Goal: Task Accomplishment & Management: Use online tool/utility

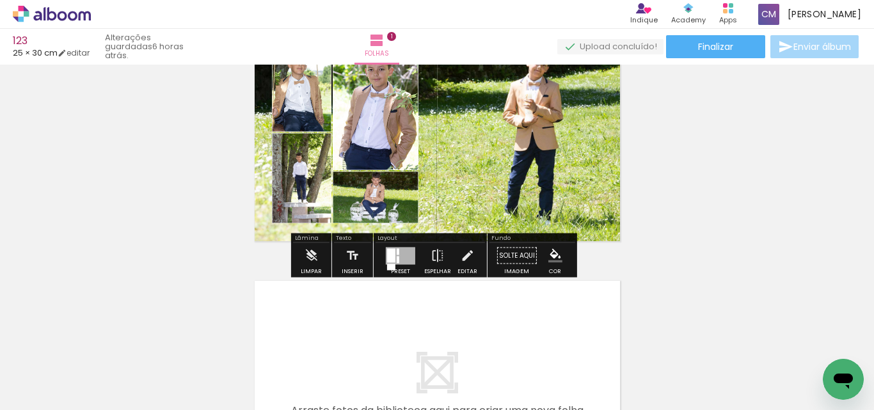
scroll to position [7532, 0]
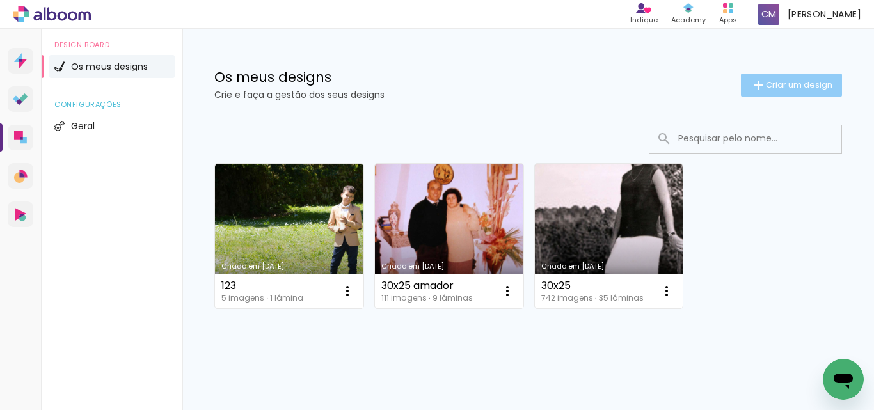
click at [794, 81] on span "Criar um design" at bounding box center [799, 85] width 67 height 8
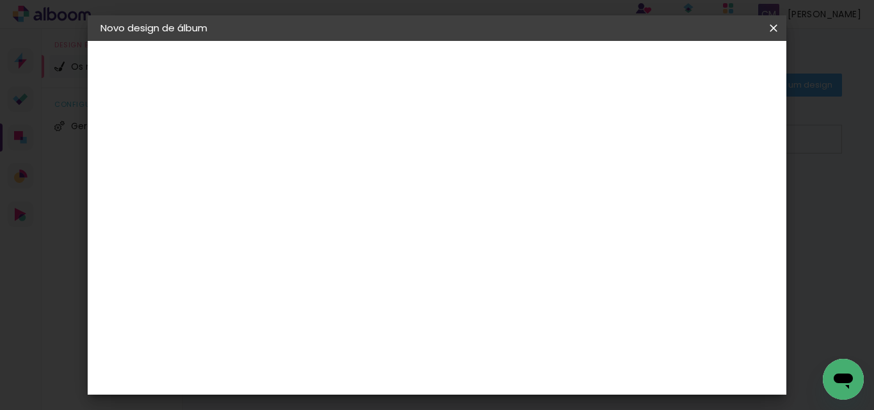
click at [310, 169] on input at bounding box center [310, 172] width 0 height 20
type input "4569"
type paper-input "4569"
click at [441, 62] on paper-button "Avançar" at bounding box center [409, 68] width 63 height 22
click at [0, 0] on slot "Tamanho Livre" at bounding box center [0, 0] width 0 height 0
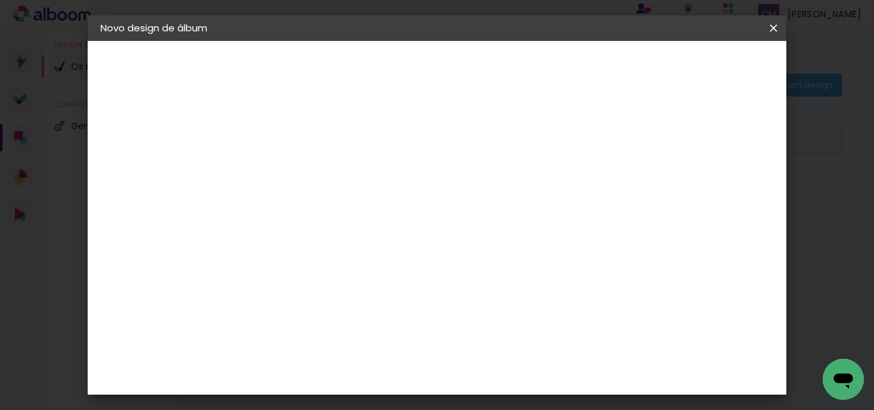
click at [0, 0] on slot "Avançar" at bounding box center [0, 0] width 0 height 0
drag, startPoint x: 514, startPoint y: 342, endPoint x: 505, endPoint y: 348, distance: 10.6
click at [505, 348] on input "60" at bounding box center [507, 345] width 33 height 19
type input "50"
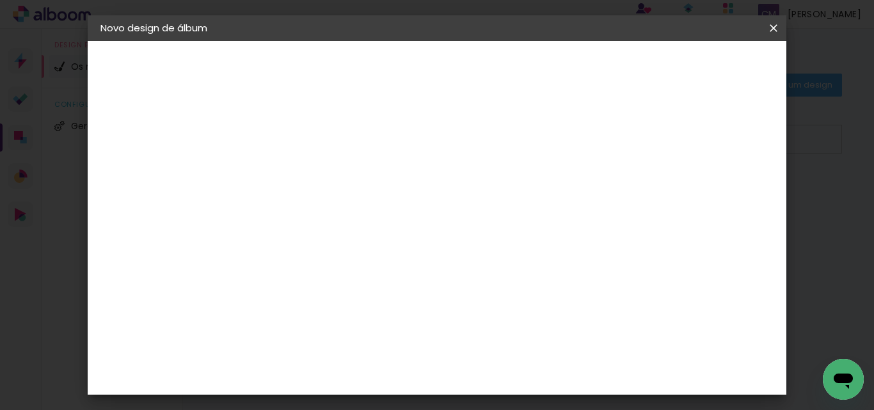
type paper-input "50"
click at [657, 69] on span "Iniciar design" at bounding box center [628, 67] width 58 height 9
click at [657, 67] on span "Iniciar design" at bounding box center [628, 67] width 58 height 9
click at [657, 68] on span "Iniciar design" at bounding box center [628, 67] width 58 height 9
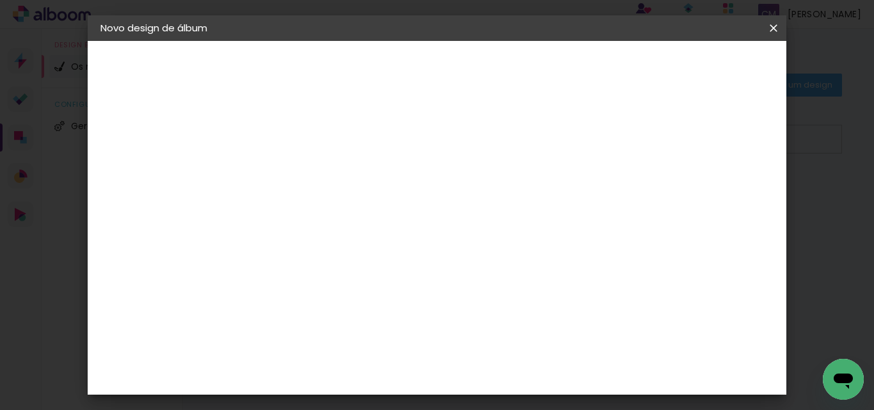
click at [523, 0] on quentale-directory at bounding box center [437, 0] width 874 height 0
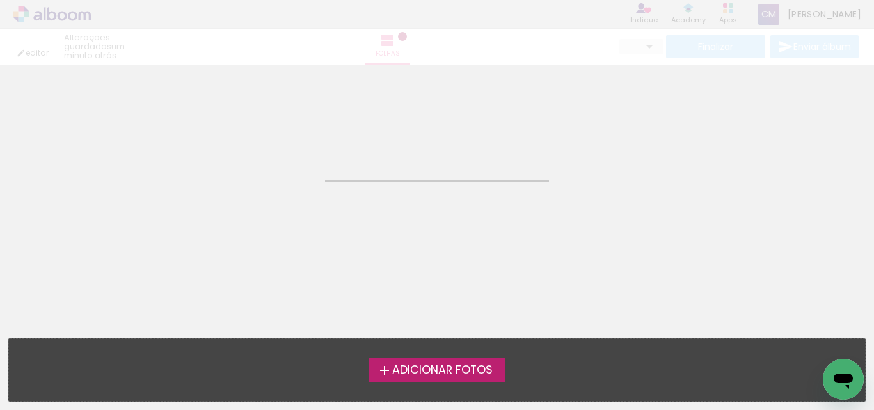
click at [472, 373] on span "Adicionar Fotos" at bounding box center [442, 371] width 100 height 12
click at [0, 0] on input "file" at bounding box center [0, 0] width 0 height 0
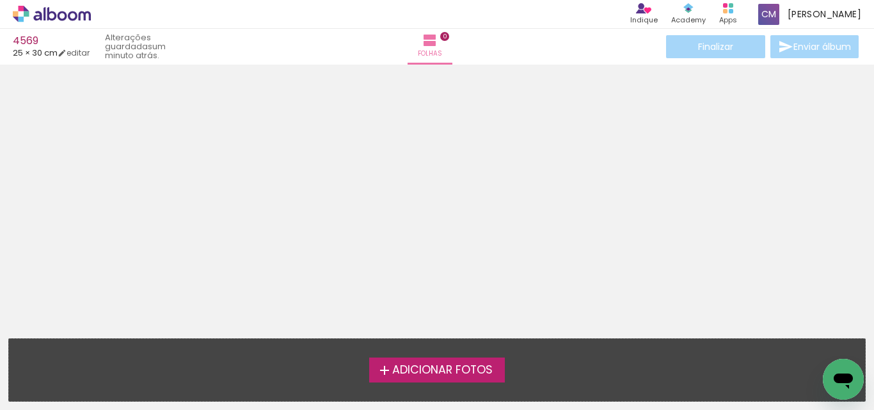
click at [440, 376] on span "Adicionar Fotos" at bounding box center [442, 371] width 100 height 12
click at [0, 0] on input "file" at bounding box center [0, 0] width 0 height 0
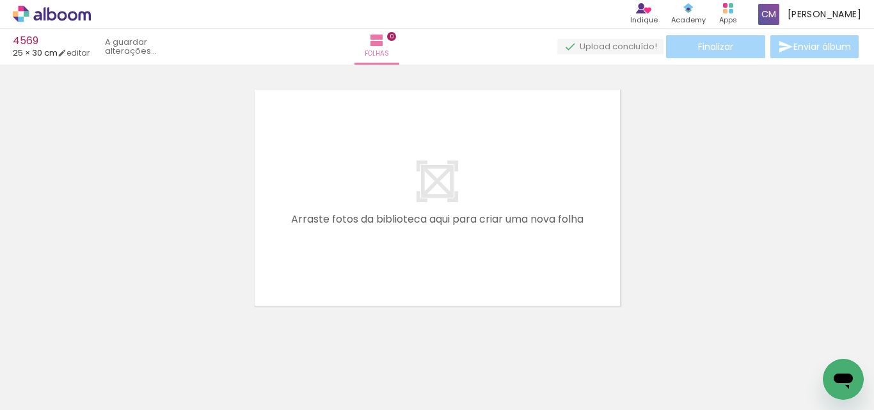
scroll to position [17, 0]
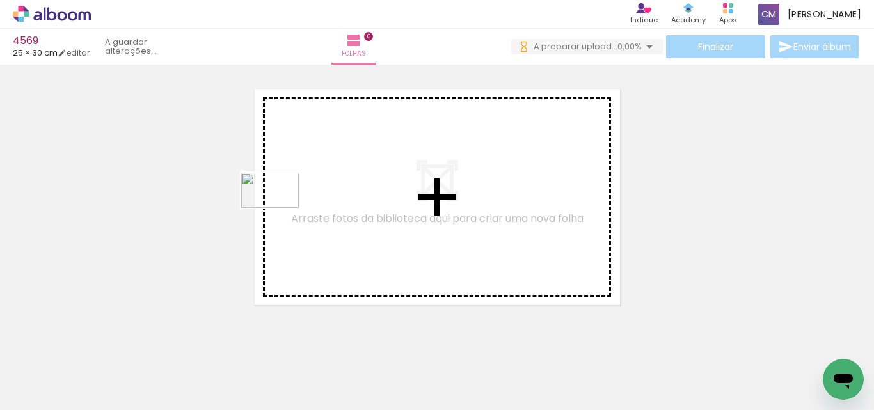
drag, startPoint x: 138, startPoint y: 373, endPoint x: 269, endPoint y: 218, distance: 202.9
click at [279, 203] on quentale-workspace at bounding box center [437, 205] width 874 height 410
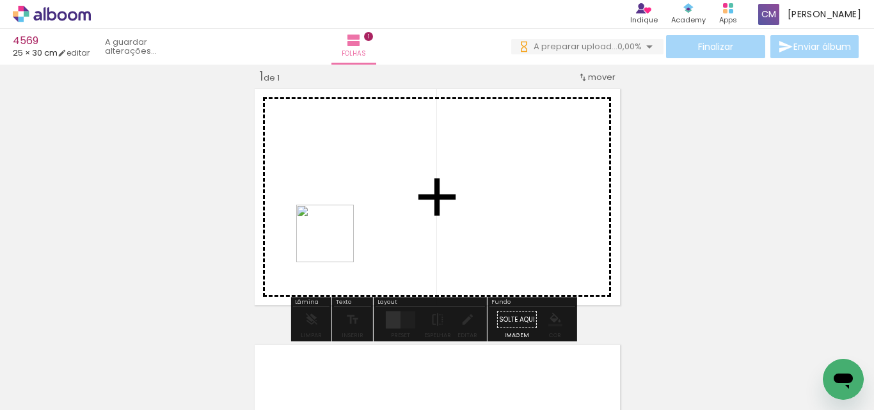
drag, startPoint x: 214, startPoint y: 379, endPoint x: 381, endPoint y: 180, distance: 260.2
click at [381, 180] on quentale-workspace at bounding box center [437, 205] width 874 height 410
drag, startPoint x: 259, startPoint y: 378, endPoint x: 379, endPoint y: 239, distance: 183.7
click at [390, 215] on quentale-workspace at bounding box center [437, 205] width 874 height 410
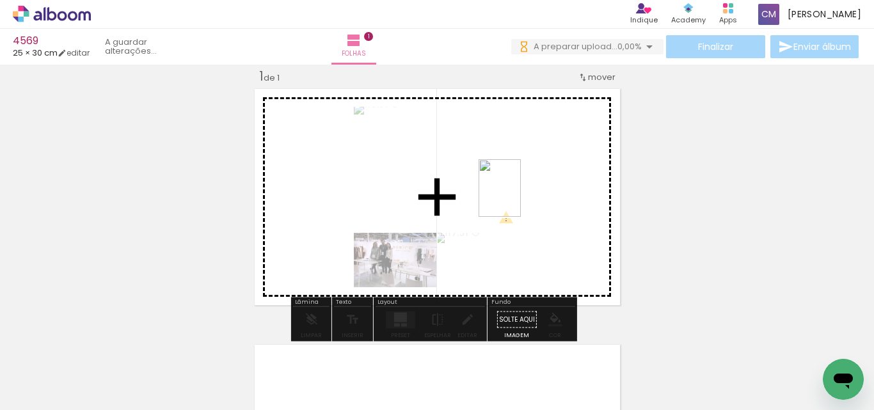
drag, startPoint x: 367, startPoint y: 350, endPoint x: 517, endPoint y: 198, distance: 213.9
click at [517, 198] on quentale-workspace at bounding box center [437, 205] width 874 height 410
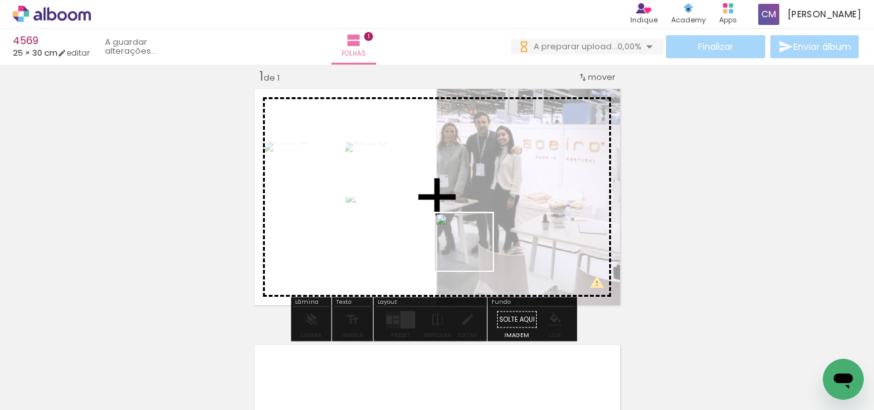
drag, startPoint x: 437, startPoint y: 337, endPoint x: 469, endPoint y: 298, distance: 50.9
click at [491, 209] on quentale-workspace at bounding box center [437, 205] width 874 height 410
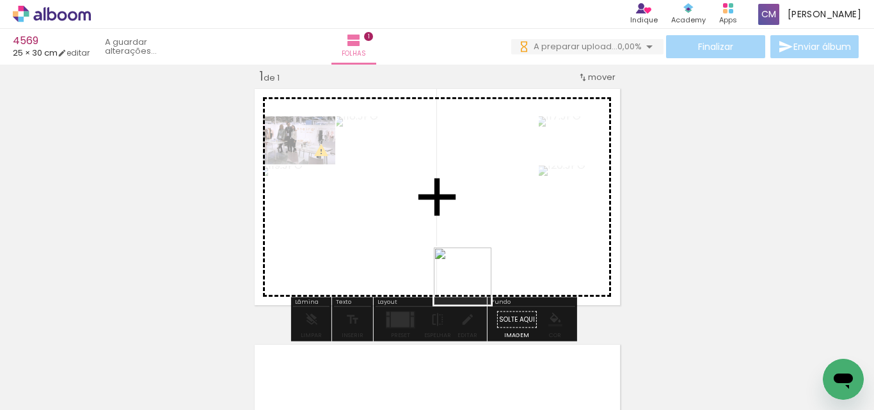
drag, startPoint x: 497, startPoint y: 378, endPoint x: 505, endPoint y: 278, distance: 100.7
click at [467, 215] on quentale-workspace at bounding box center [437, 205] width 874 height 410
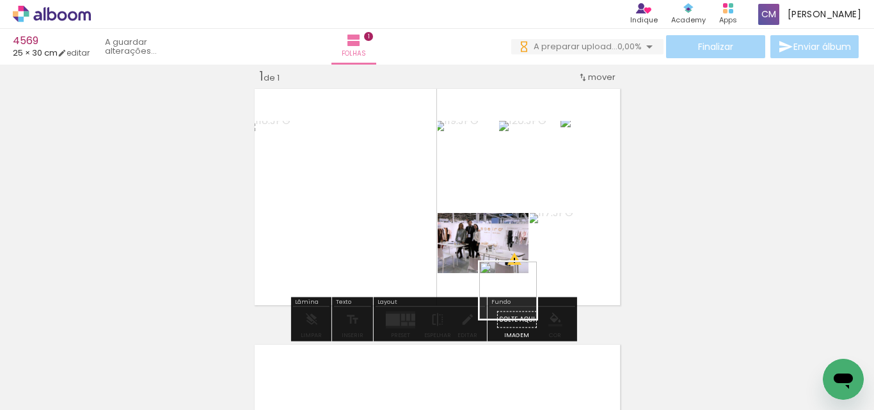
drag, startPoint x: 554, startPoint y: 372, endPoint x: 513, endPoint y: 235, distance: 143.5
click at [513, 235] on quentale-workspace at bounding box center [437, 205] width 874 height 410
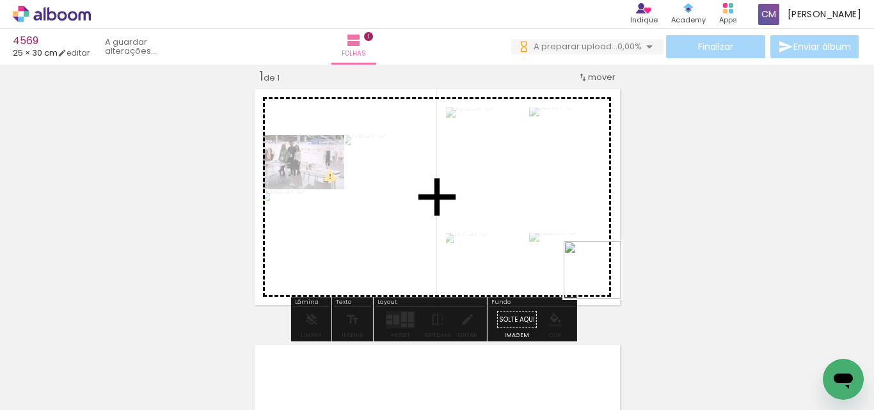
drag, startPoint x: 654, startPoint y: 375, endPoint x: 590, endPoint y: 239, distance: 150.5
click at [592, 247] on quentale-workspace at bounding box center [437, 205] width 874 height 410
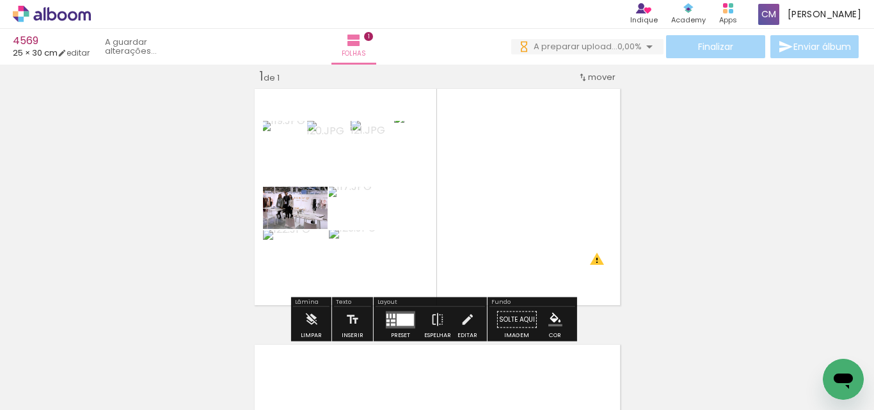
click at [398, 317] on div at bounding box center [405, 319] width 17 height 12
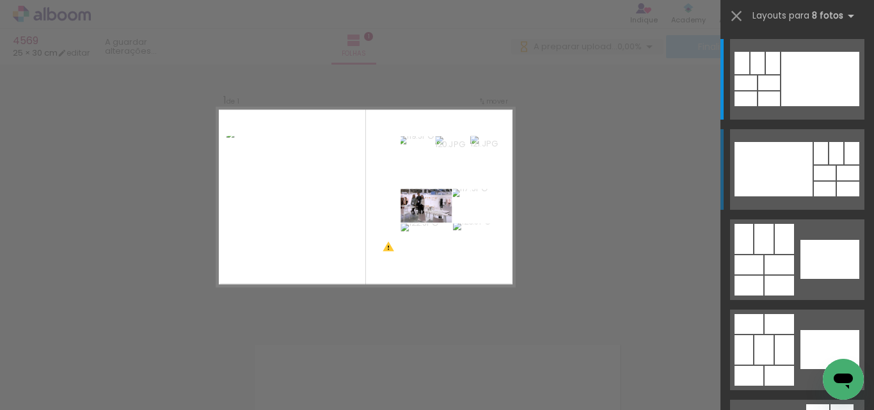
click at [744, 172] on div at bounding box center [773, 169] width 78 height 54
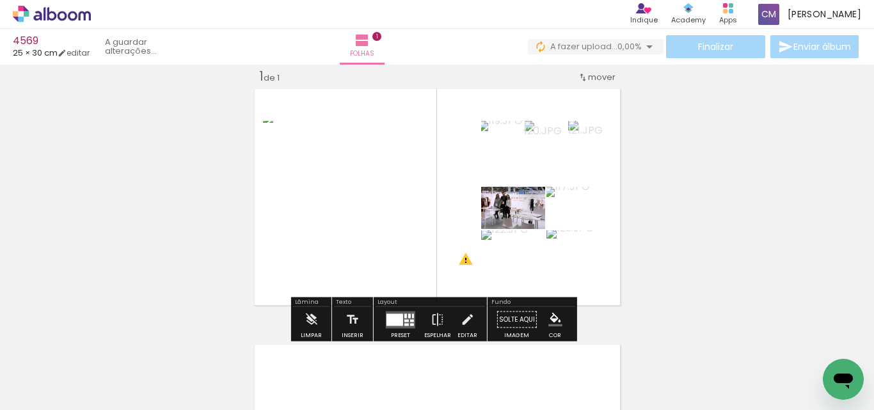
click at [701, 255] on div "Inserir folha 1 de 1 O Designbox precisa de aumentar a sua imagem em 296% para …" at bounding box center [437, 308] width 874 height 512
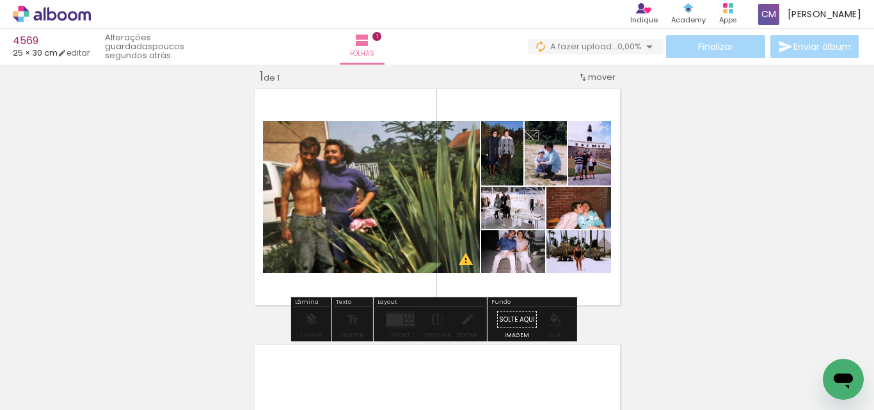
drag, startPoint x: 527, startPoint y: 259, endPoint x: 524, endPoint y: 265, distance: 7.2
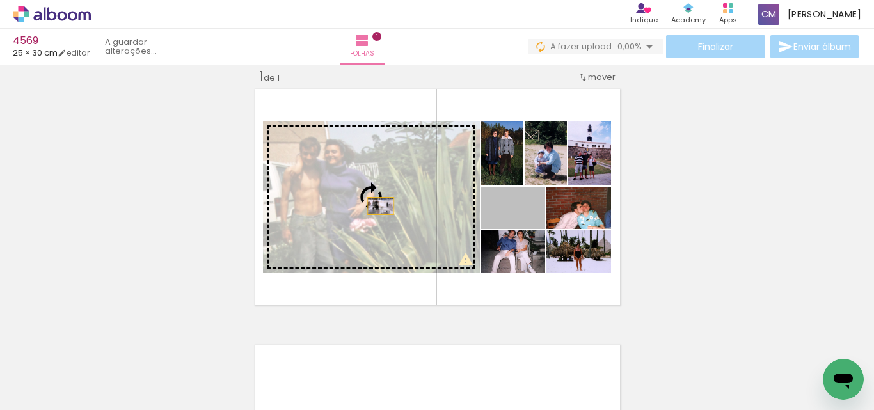
drag, startPoint x: 533, startPoint y: 219, endPoint x: 375, endPoint y: 206, distance: 158.5
click at [0, 0] on slot at bounding box center [0, 0] width 0 height 0
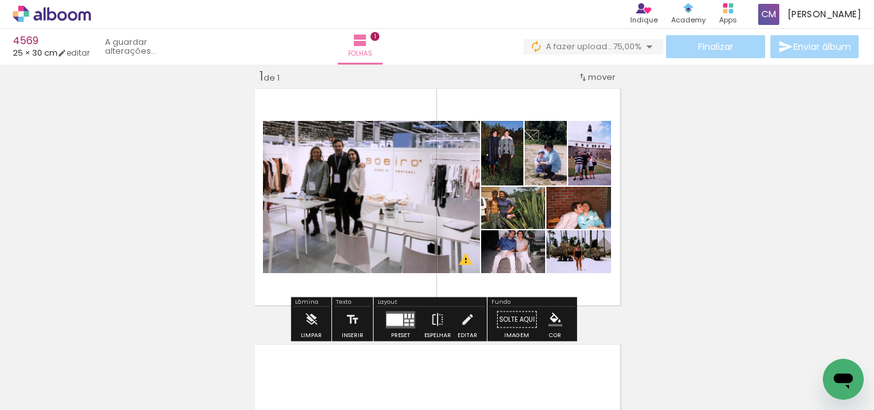
click at [48, 398] on span "Adicionar Fotos" at bounding box center [45, 393] width 38 height 14
click at [0, 0] on input "file" at bounding box center [0, 0] width 0 height 0
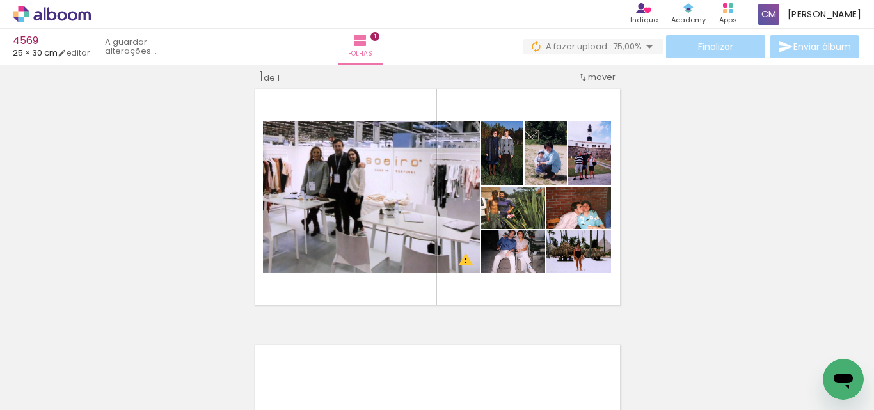
scroll to position [0, 0]
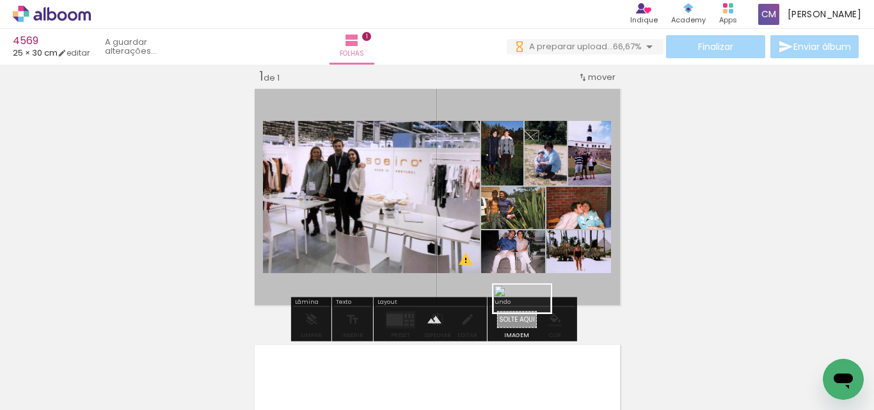
drag, startPoint x: 720, startPoint y: 371, endPoint x: 531, endPoint y: 323, distance: 194.7
click at [531, 323] on quentale-workspace at bounding box center [437, 205] width 874 height 410
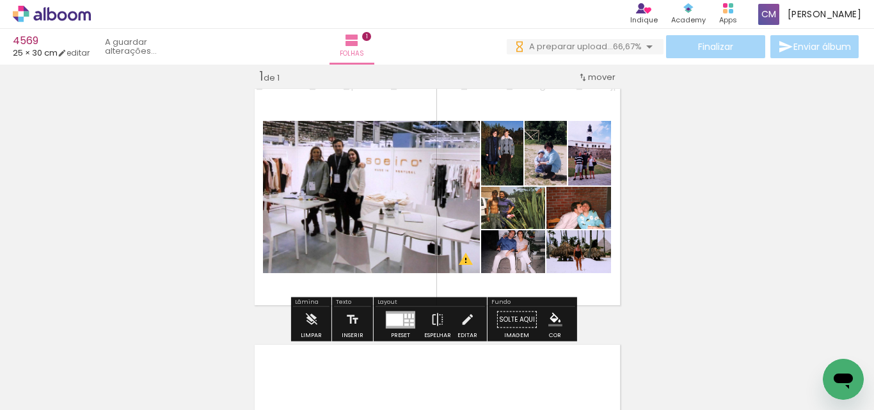
click at [393, 162] on paper-item at bounding box center [392, 164] width 23 height 9
click at [387, 214] on iron-icon "color picker" at bounding box center [393, 216] width 15 height 12
click at [397, 106] on paper-item "#ffffff" at bounding box center [400, 105] width 13 height 13
click at [491, 201] on paper-item at bounding box center [496, 204] width 23 height 9
click at [495, 249] on iron-icon "color picker" at bounding box center [497, 255] width 15 height 12
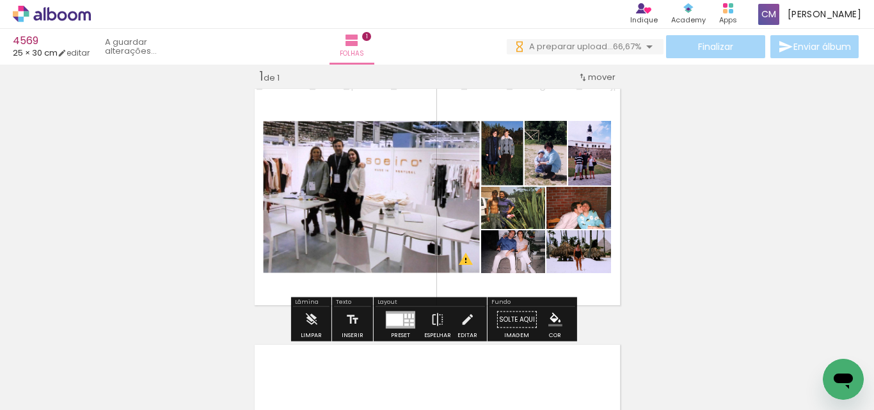
click at [496, 145] on paper-item "#ffffff" at bounding box center [498, 145] width 13 height 13
click at [533, 201] on paper-item at bounding box center [539, 204] width 23 height 9
click at [533, 255] on iron-icon "color picker" at bounding box center [540, 255] width 15 height 12
click at [542, 142] on paper-item "#ffffff" at bounding box center [542, 145] width 13 height 13
click at [575, 200] on paper-item at bounding box center [583, 204] width 23 height 9
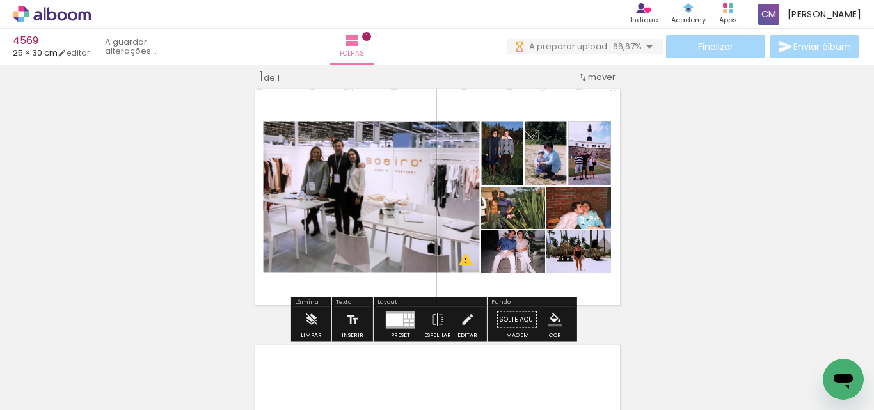
click at [577, 255] on iron-icon "color picker" at bounding box center [584, 255] width 15 height 12
click at [588, 145] on paper-item "#ffffff" at bounding box center [585, 145] width 13 height 13
click at [585, 246] on paper-item at bounding box center [586, 250] width 23 height 9
click at [580, 295] on paper-icon-button "color picker" at bounding box center [588, 301] width 26 height 22
click at [592, 191] on paper-item "#ffffff" at bounding box center [589, 191] width 13 height 13
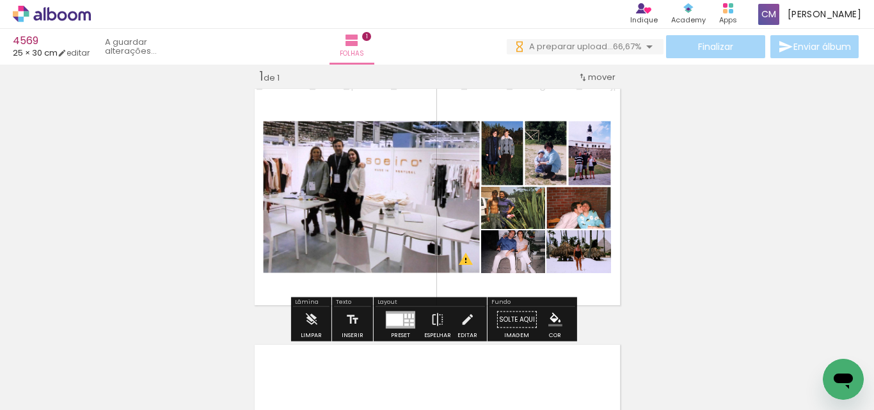
click at [519, 249] on paper-item at bounding box center [521, 250] width 23 height 9
click at [518, 298] on iron-icon "color picker" at bounding box center [522, 301] width 15 height 12
click at [523, 192] on paper-item "#ffffff" at bounding box center [524, 191] width 13 height 13
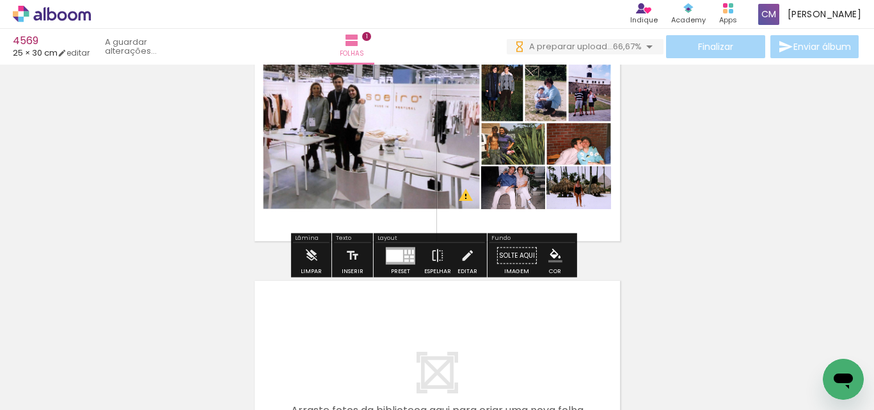
click at [581, 228] on paper-item at bounding box center [586, 229] width 23 height 9
click at [582, 281] on iron-icon "color picker" at bounding box center [587, 281] width 15 height 12
click at [594, 169] on paper-item "#ffffff" at bounding box center [589, 170] width 13 height 13
click at [515, 228] on paper-item at bounding box center [521, 229] width 23 height 9
click at [518, 279] on iron-icon "color picker" at bounding box center [522, 281] width 15 height 12
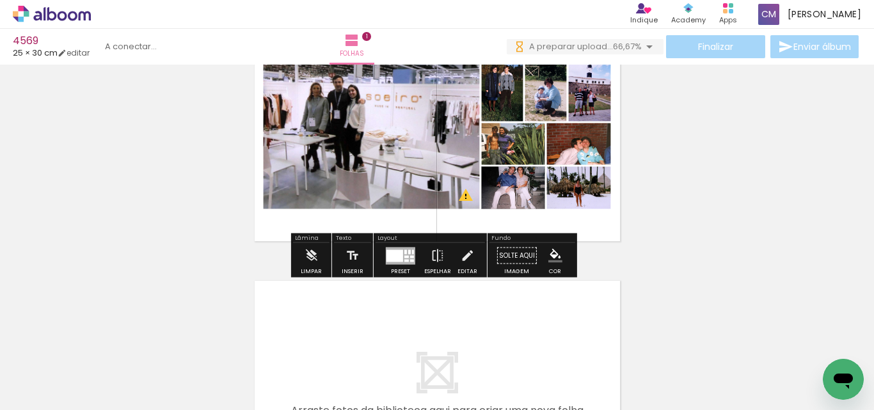
click at [523, 171] on paper-item "#ffffff" at bounding box center [529, 170] width 13 height 13
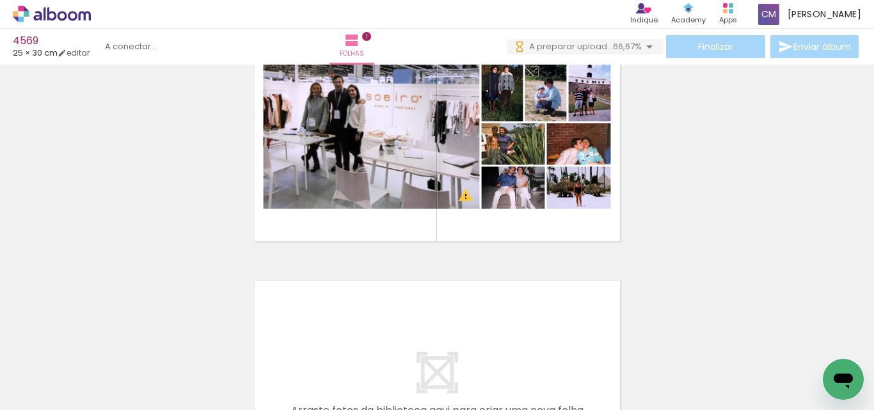
click at [708, 42] on div "Finalizar Enviar álbum" at bounding box center [684, 46] width 354 height 23
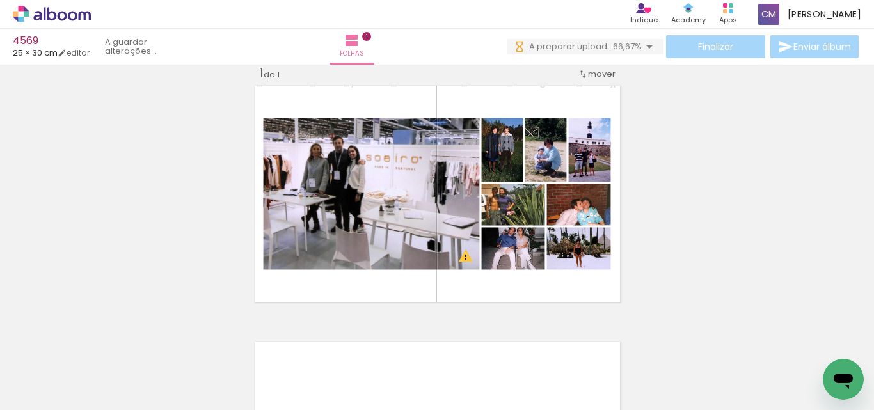
scroll to position [0, 0]
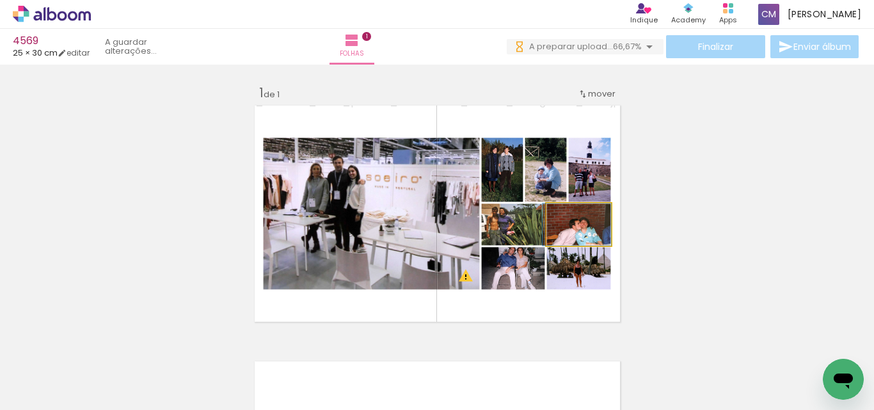
drag, startPoint x: 597, startPoint y: 239, endPoint x: 595, endPoint y: 233, distance: 6.7
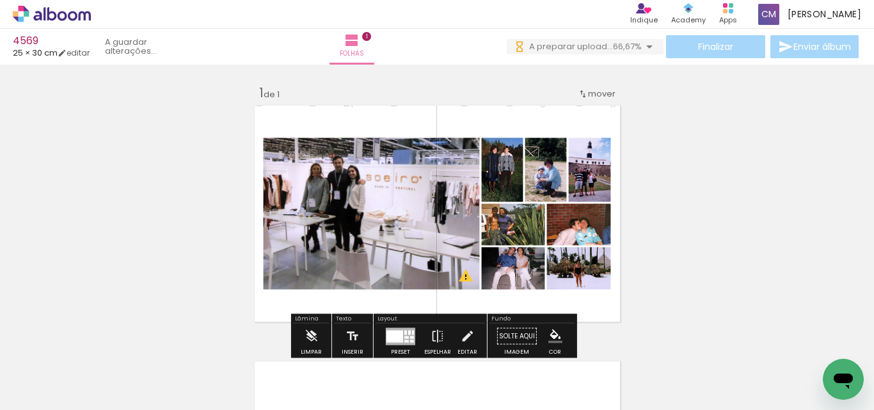
click at [702, 233] on div "Inserir folha 1 de 1 O Designbox precisa de aumentar a sua imagem em 187% para …" at bounding box center [437, 325] width 874 height 512
